Goal: Find specific fact: Find specific fact

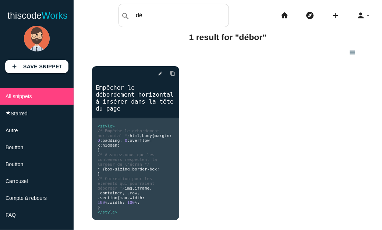
type input "d"
type input "BOUTON"
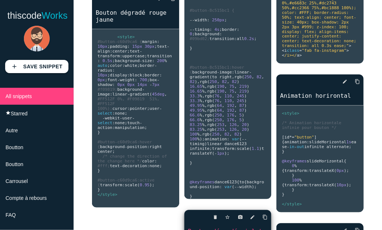
scroll to position [1398, 0]
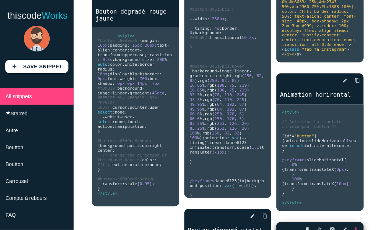
click at [355, 223] on icon "content_copy" at bounding box center [357, 229] width 5 height 13
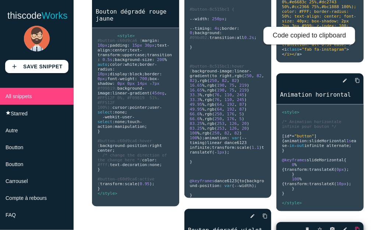
click at [355, 223] on icon "content_copy" at bounding box center [357, 229] width 5 height 13
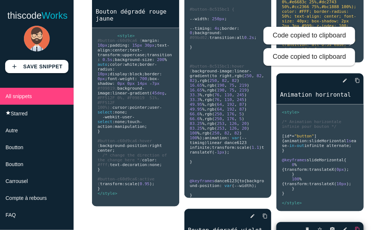
click at [355, 223] on icon "content_copy" at bounding box center [357, 229] width 5 height 13
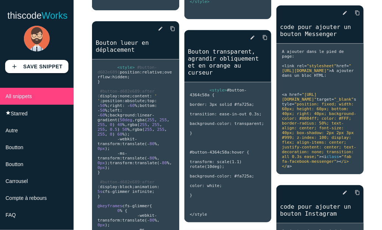
scroll to position [1095, 0]
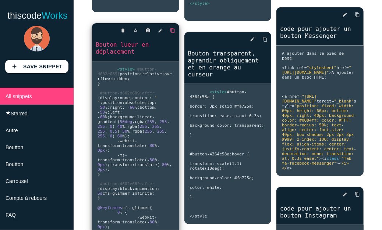
click at [170, 37] on icon "content_copy" at bounding box center [172, 30] width 5 height 13
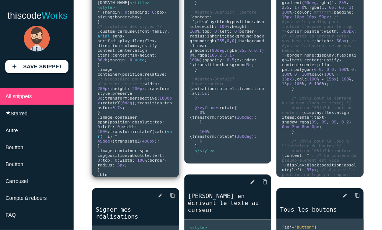
scroll to position [0, 0]
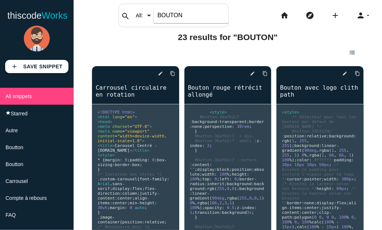
click at [156, 21] on input "BOUTON" at bounding box center [191, 15] width 75 height 15
type input "Débor"
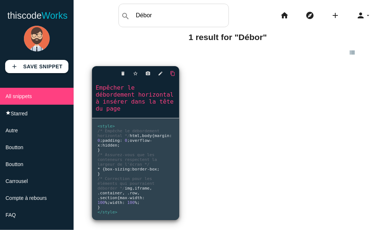
click at [168, 73] on link "content_copy" at bounding box center [169, 73] width 11 height 13
click at [170, 73] on icon "content_copy" at bounding box center [172, 73] width 5 height 13
